Goal: Transaction & Acquisition: Purchase product/service

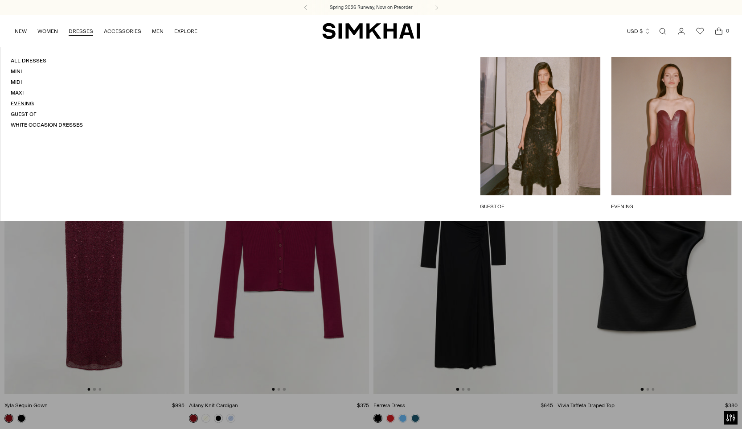
click at [25, 103] on link "Evening" at bounding box center [22, 103] width 23 height 6
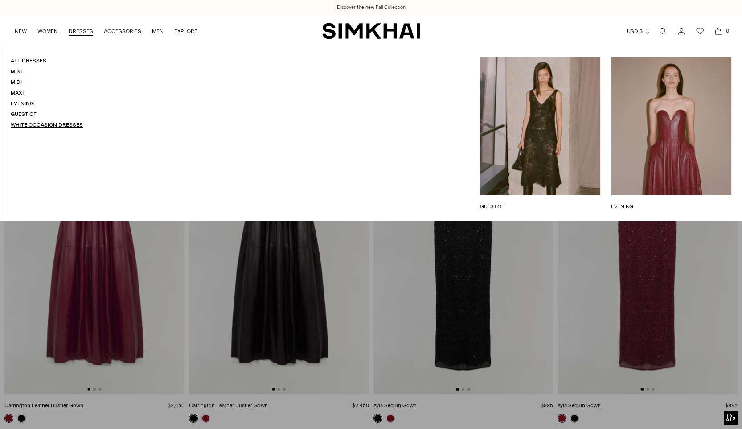
click at [50, 123] on link "White Occasion Dresses" at bounding box center [47, 125] width 72 height 6
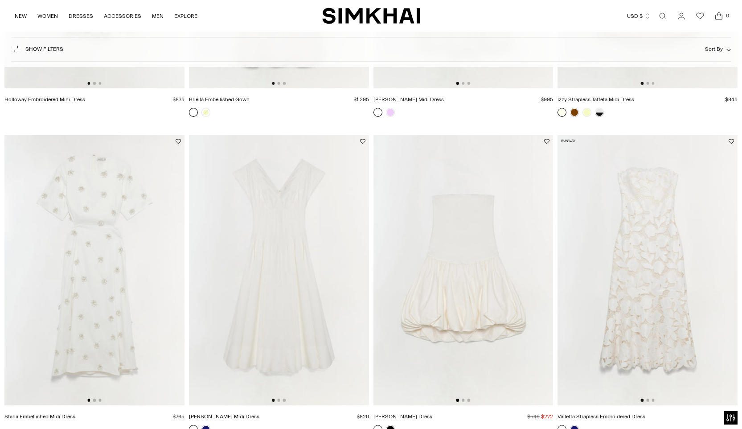
scroll to position [628, 0]
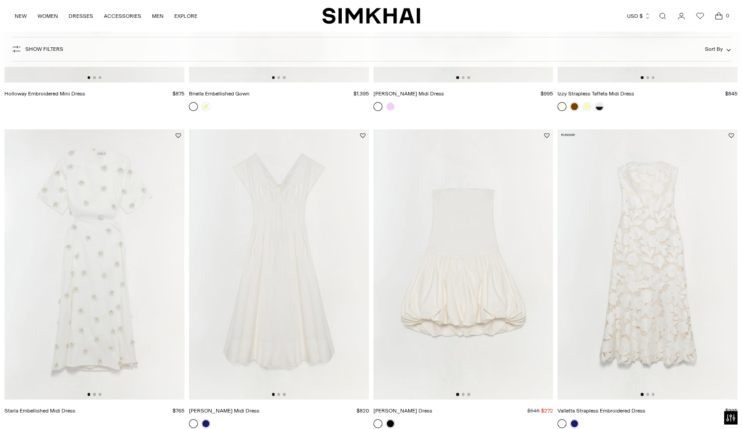
click at [235, 245] on img at bounding box center [279, 264] width 180 height 270
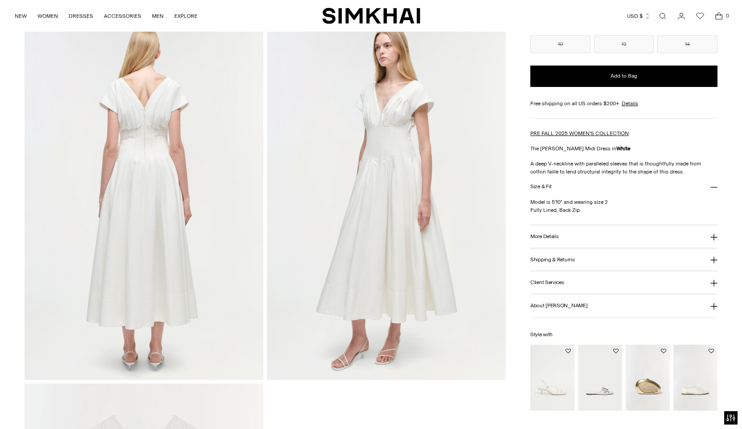
scroll to position [815, 0]
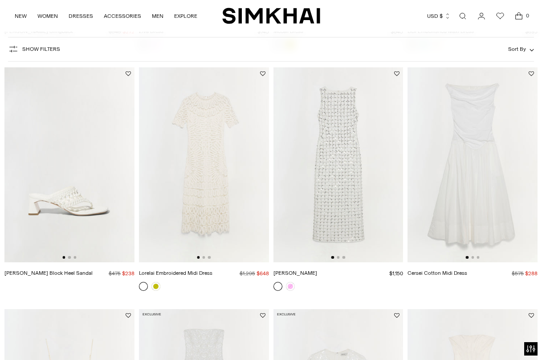
scroll to position [1501, 0]
click at [445, 174] on img at bounding box center [473, 163] width 130 height 195
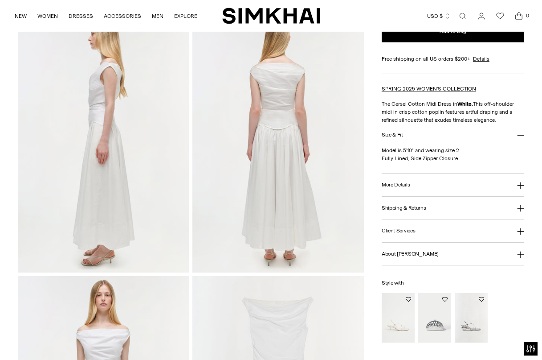
scroll to position [418, 0]
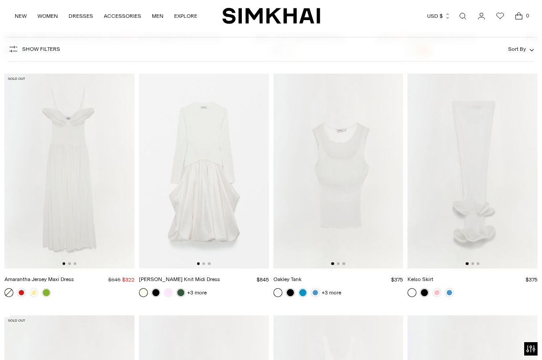
scroll to position [1970, 0]
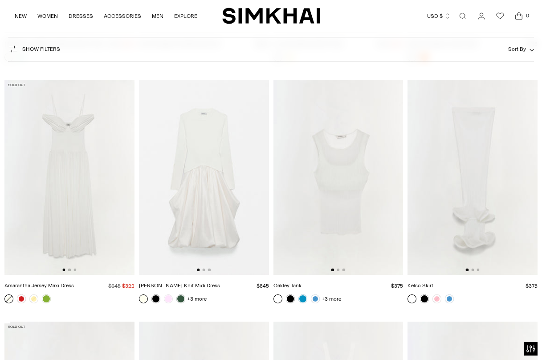
click at [76, 148] on img at bounding box center [69, 177] width 130 height 195
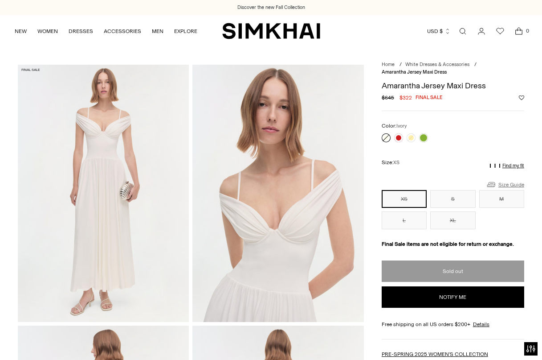
click at [511, 184] on link "Size Guide" at bounding box center [505, 184] width 38 height 11
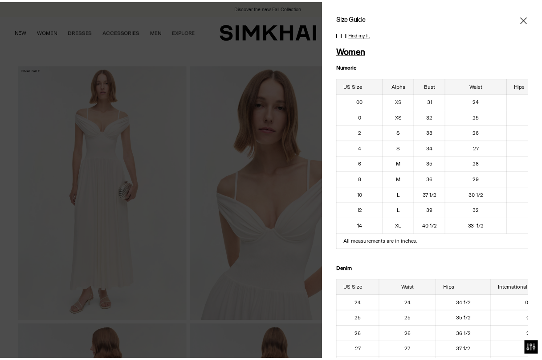
scroll to position [0, 45]
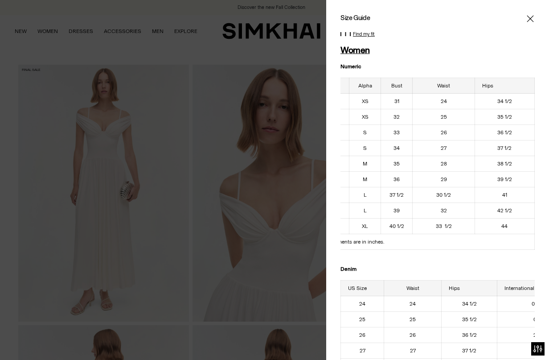
click at [527, 19] on icon "Close" at bounding box center [530, 18] width 7 height 9
